Goal: Navigation & Orientation: Find specific page/section

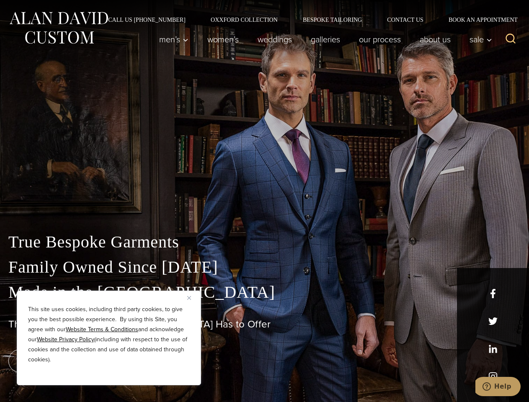
click at [264, 201] on div "True Bespoke Garments Family Owned Since [DATE] Made in [GEOGRAPHIC_DATA] The B…" at bounding box center [264, 295] width 529 height 214
click at [192, 298] on button "Close" at bounding box center [192, 298] width 10 height 10
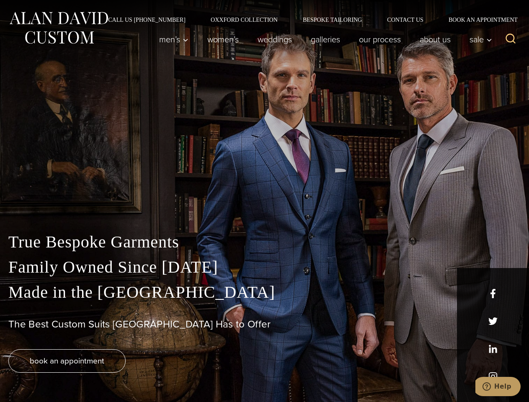
click at [109, 374] on div "True Bespoke Garments Family Owned Since [DATE] Made in [GEOGRAPHIC_DATA] The B…" at bounding box center [264, 315] width 529 height 173
click at [510, 39] on icon "Search" at bounding box center [511, 39] width 12 height 12
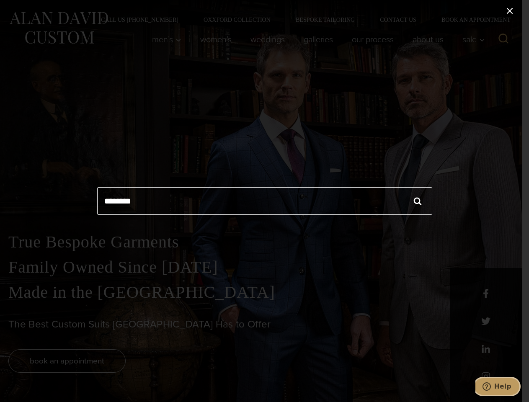
click at [491, 386] on icon "Help" at bounding box center [486, 386] width 8 height 8
